Goal: Navigation & Orientation: Find specific page/section

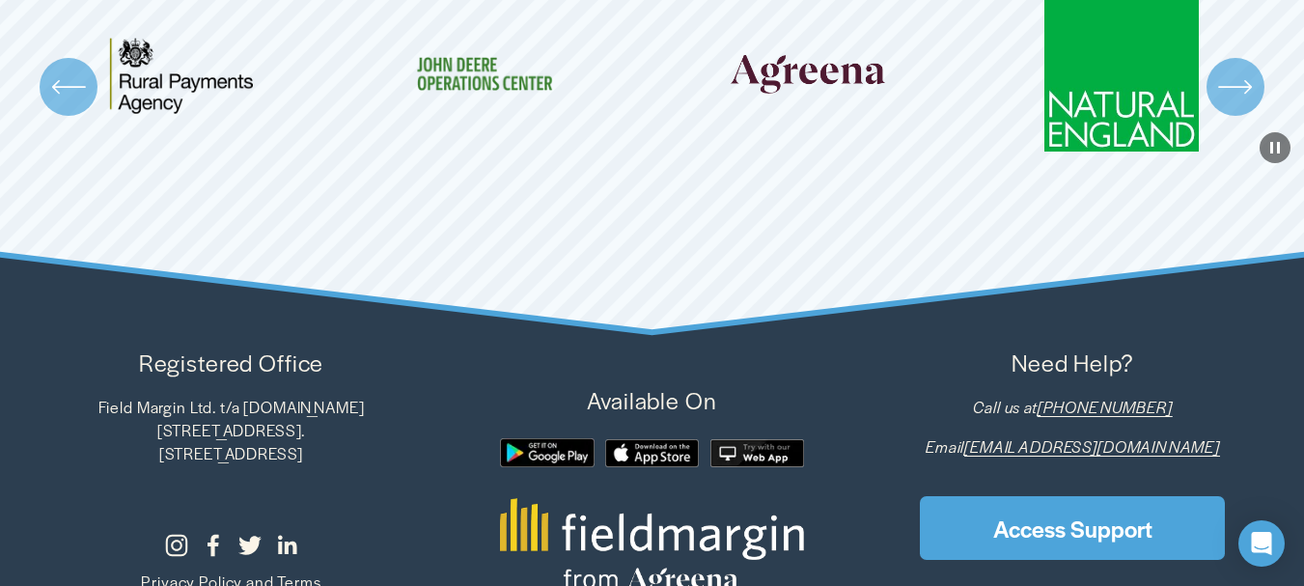
scroll to position [5480, 0]
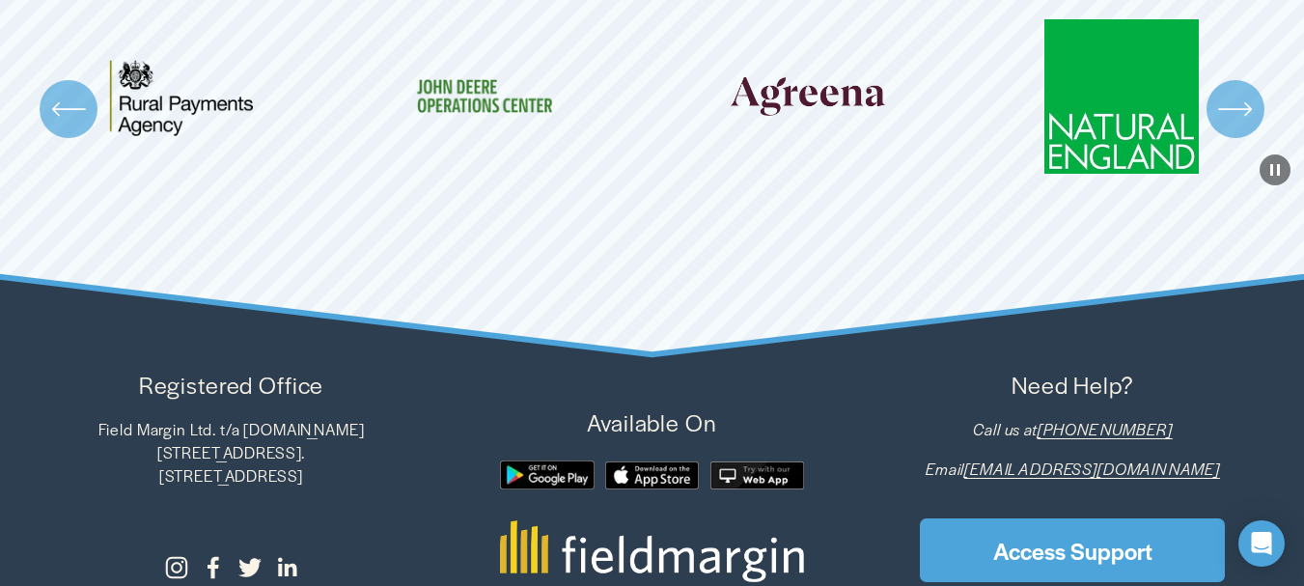
click at [1231, 138] on div "\a \a \a Next\a \a" at bounding box center [1236, 109] width 58 height 58
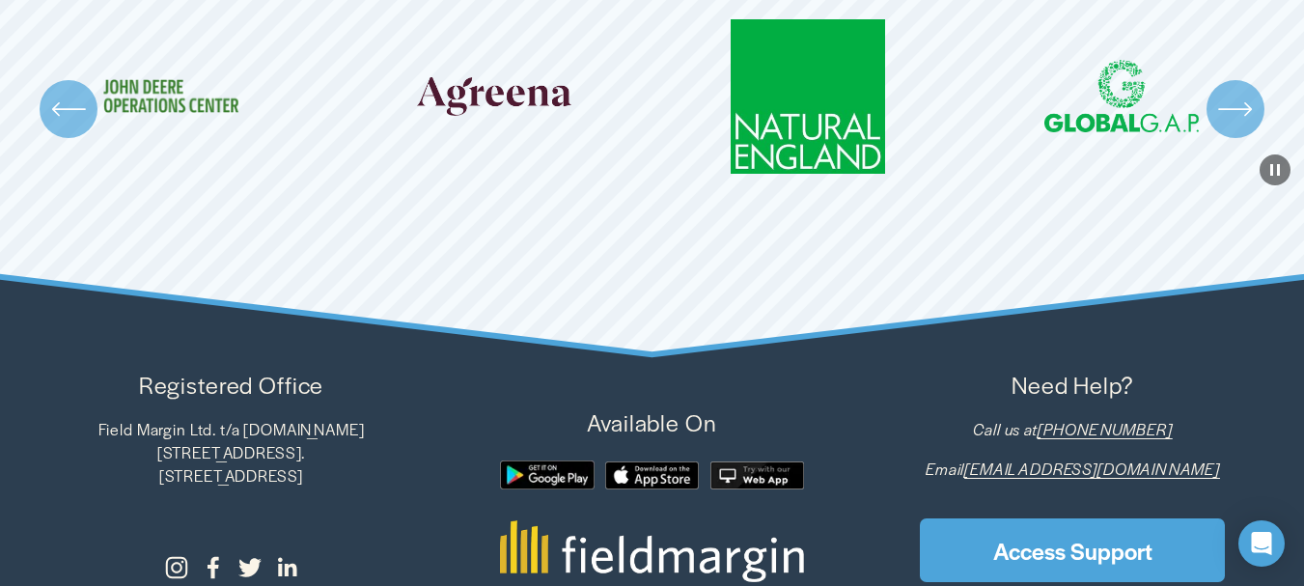
click at [1231, 138] on div "\a \a \a Next\a \a" at bounding box center [1236, 109] width 58 height 58
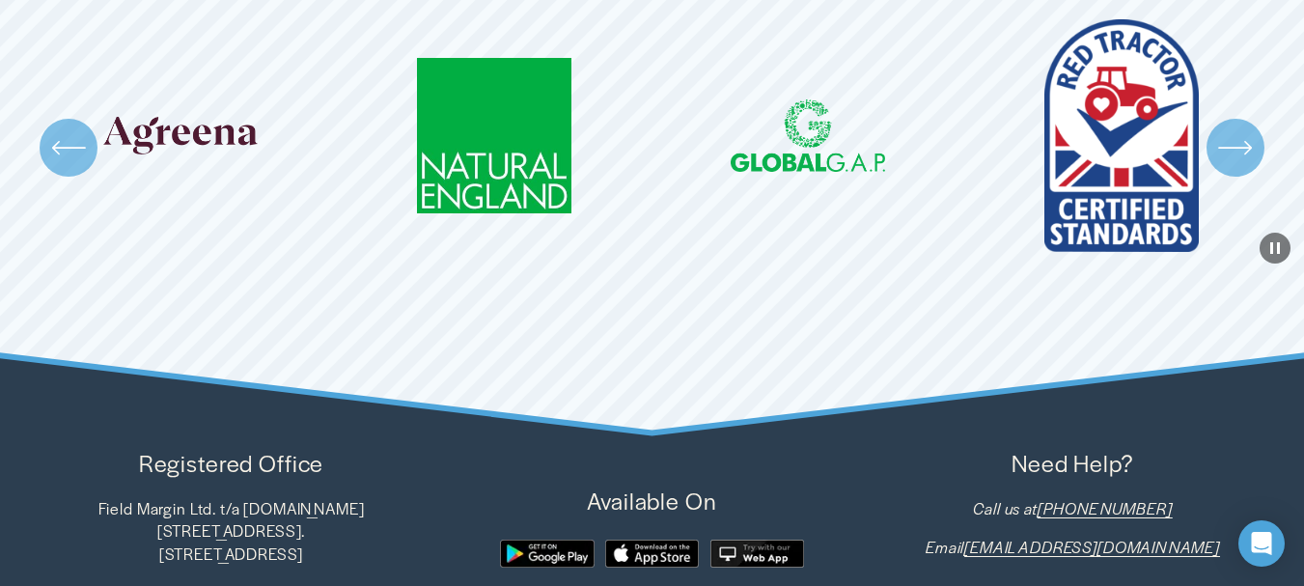
click at [1234, 154] on icon "\a \a \a Next\a \a" at bounding box center [1235, 147] width 35 height 35
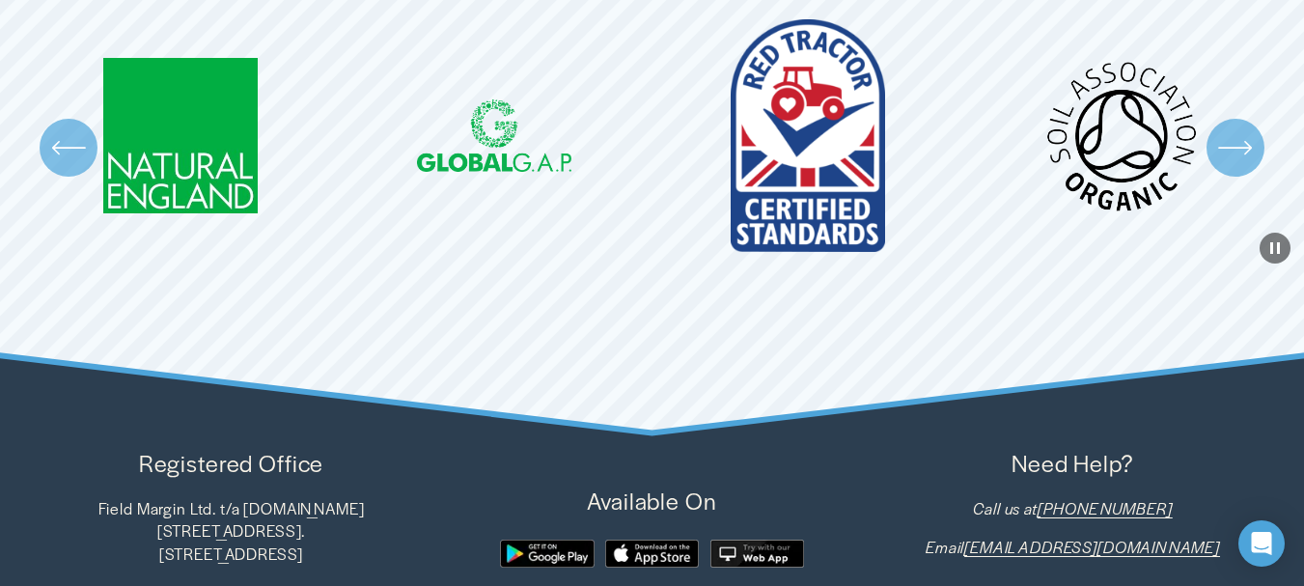
click at [1235, 165] on icon "\a \a \a Next\a \a" at bounding box center [1235, 147] width 35 height 35
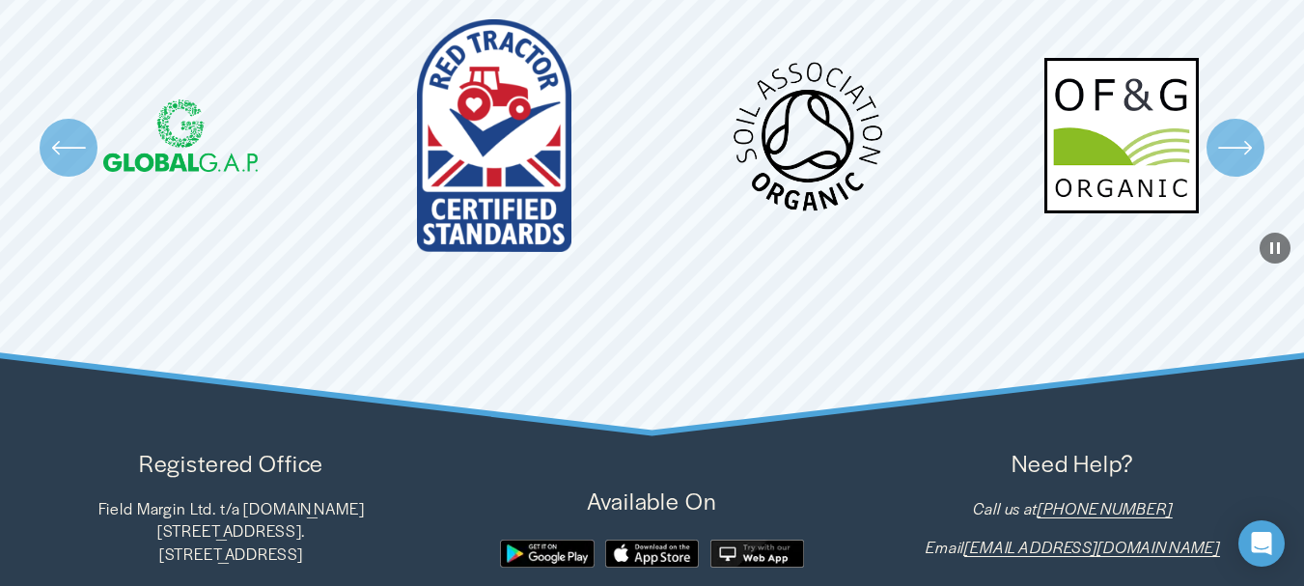
click at [1235, 165] on icon "\a \a \a Next\a \a" at bounding box center [1235, 147] width 35 height 35
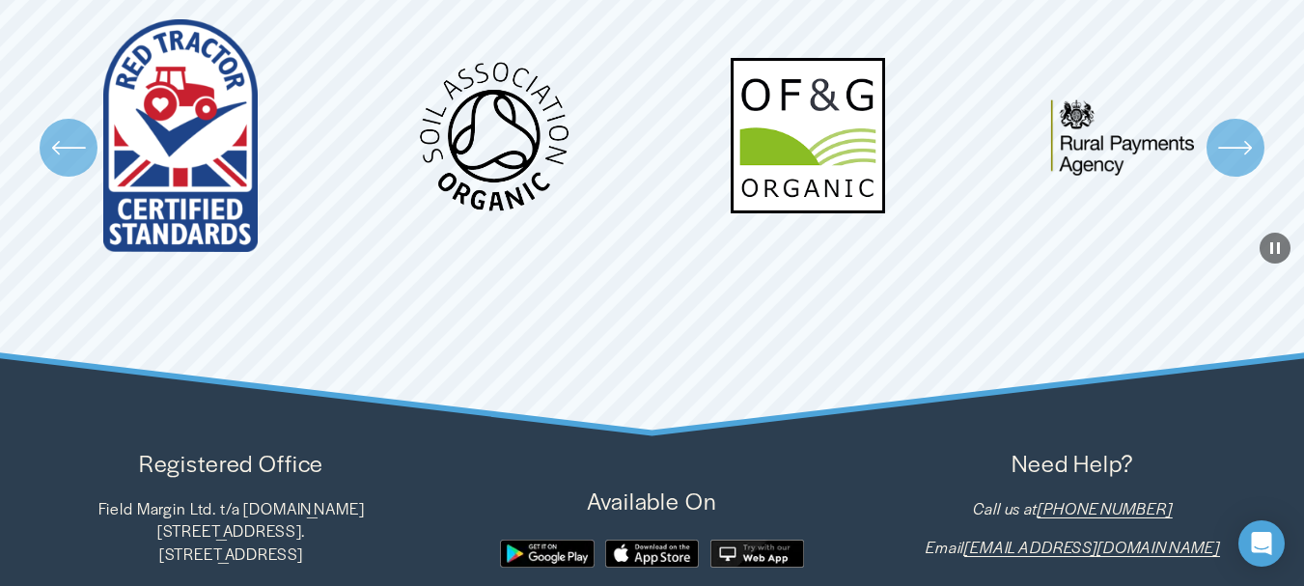
click at [1235, 165] on icon "\a \a \a Next\a \a" at bounding box center [1235, 147] width 35 height 35
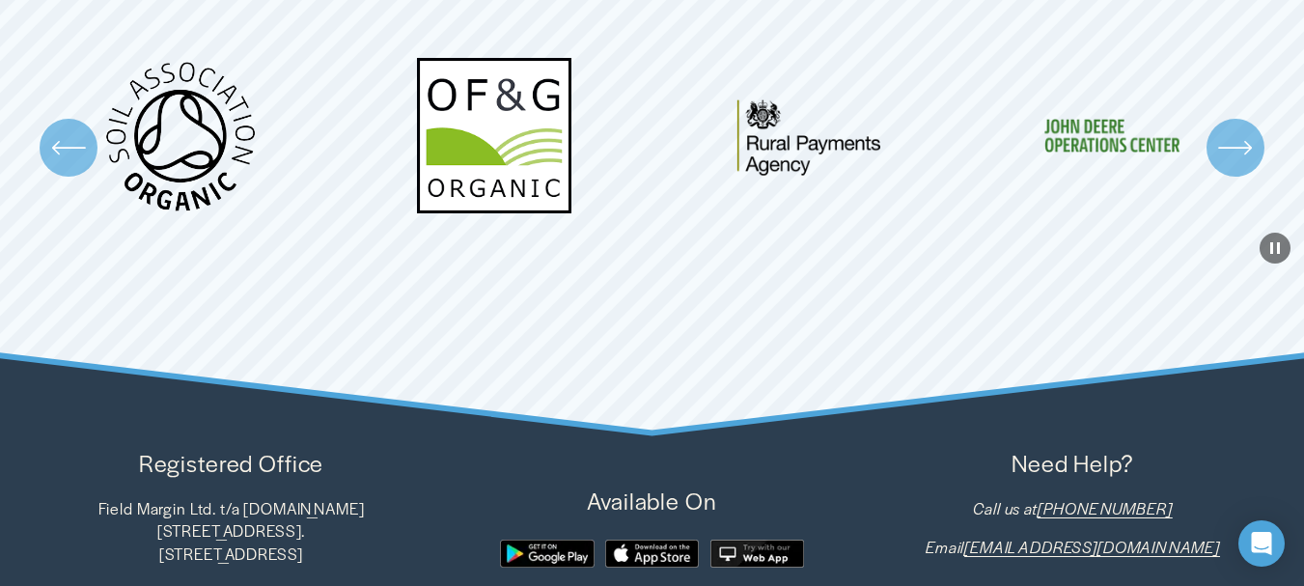
click at [1235, 165] on icon "\a \a \a Next\a \a" at bounding box center [1235, 147] width 35 height 35
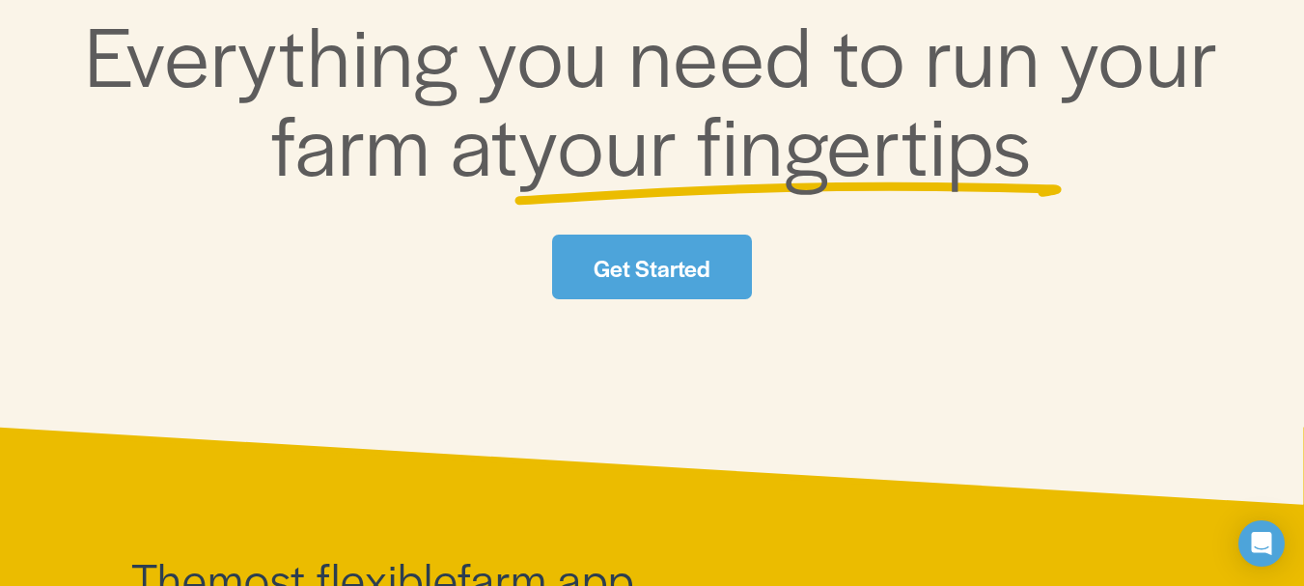
scroll to position [0, 0]
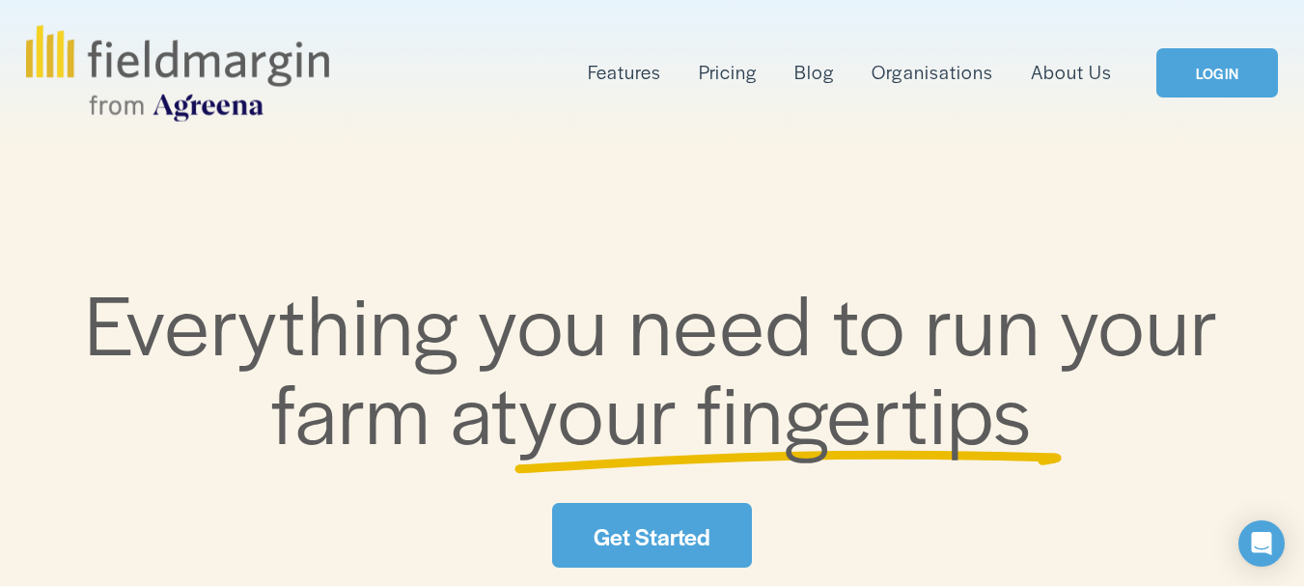
click at [925, 77] on link "Organisations" at bounding box center [932, 72] width 121 height 31
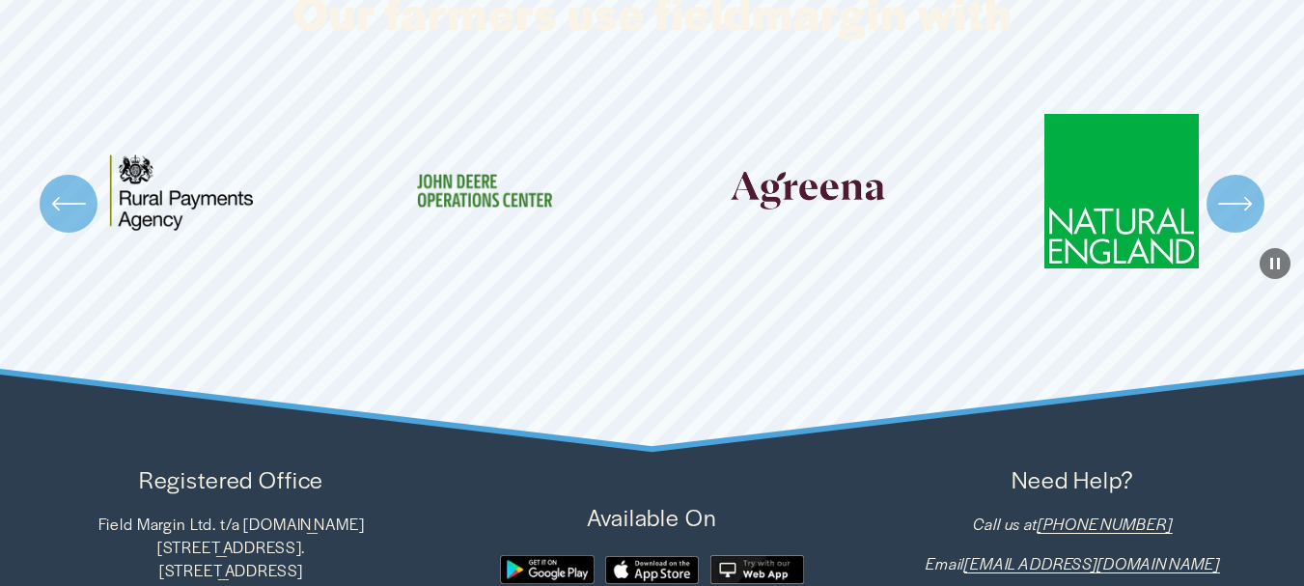
scroll to position [5082, 0]
